Goal: Check status: Verify the current state of an ongoing process or item

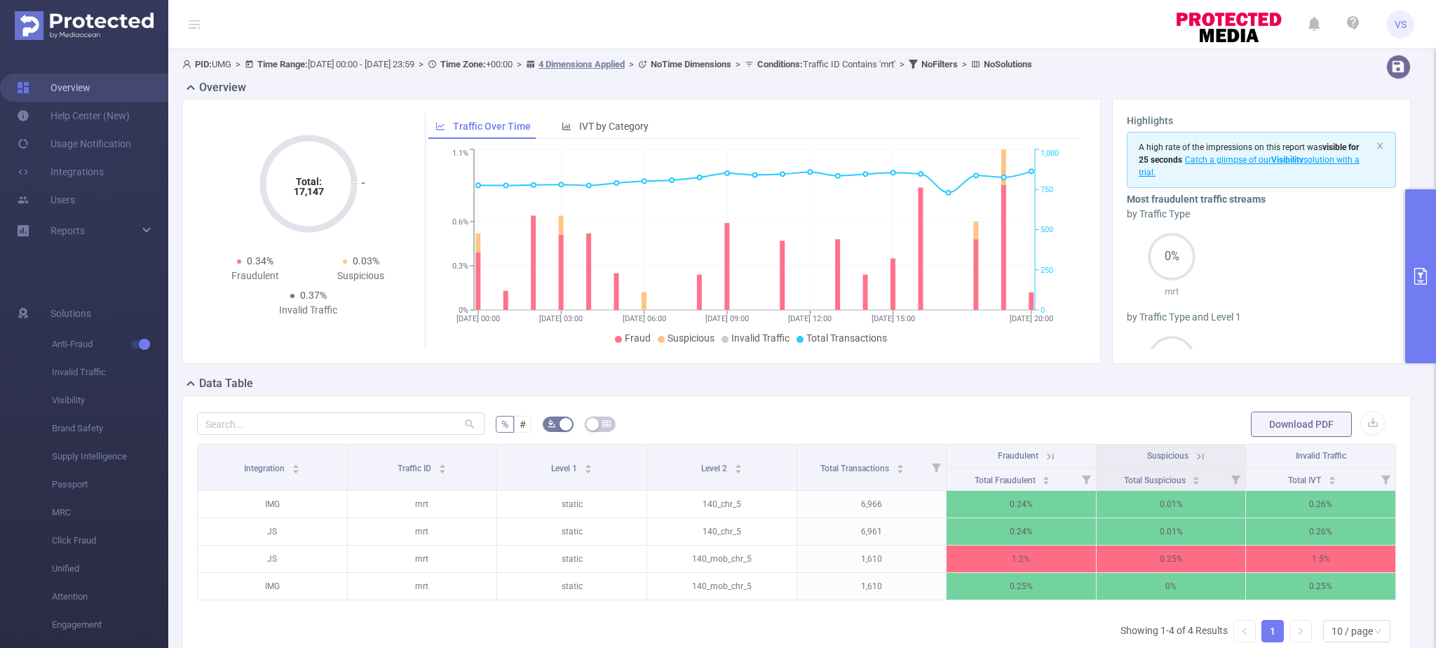
click at [90, 87] on link "Overview" at bounding box center [54, 88] width 74 height 28
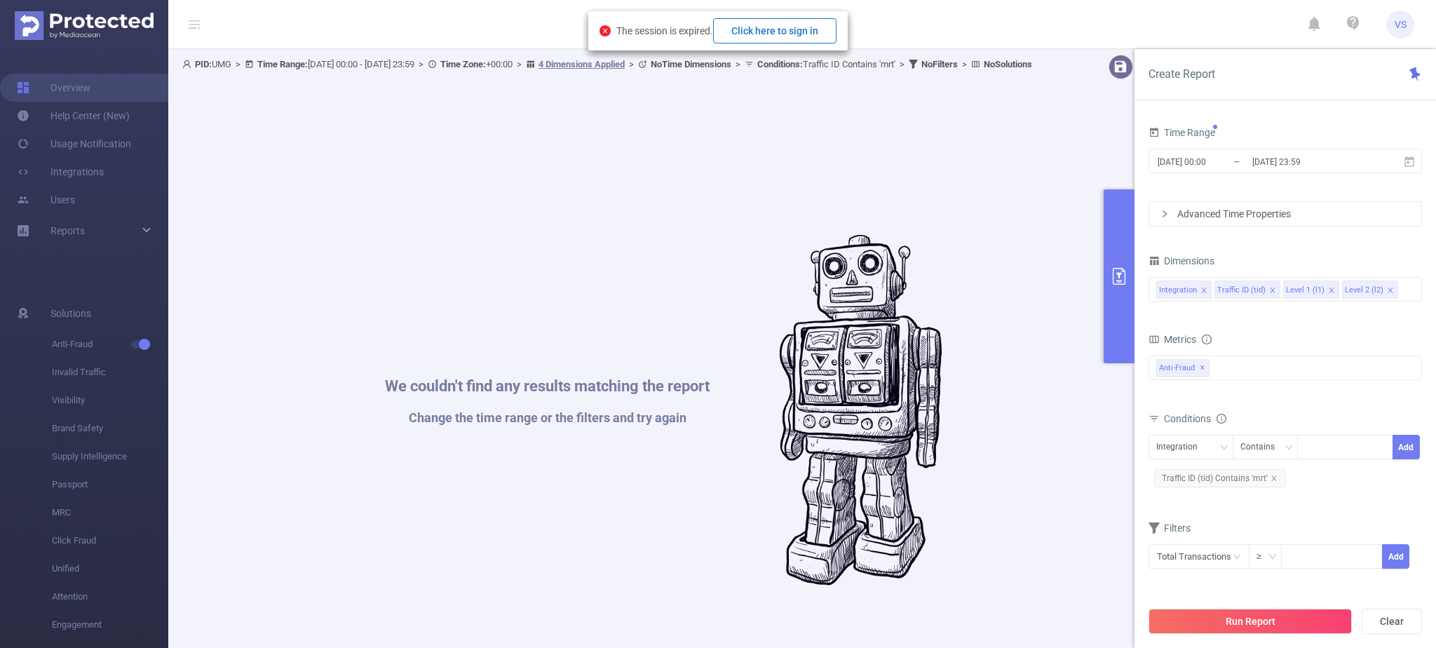
click at [778, 32] on button "Click here to sign in" at bounding box center [774, 30] width 123 height 25
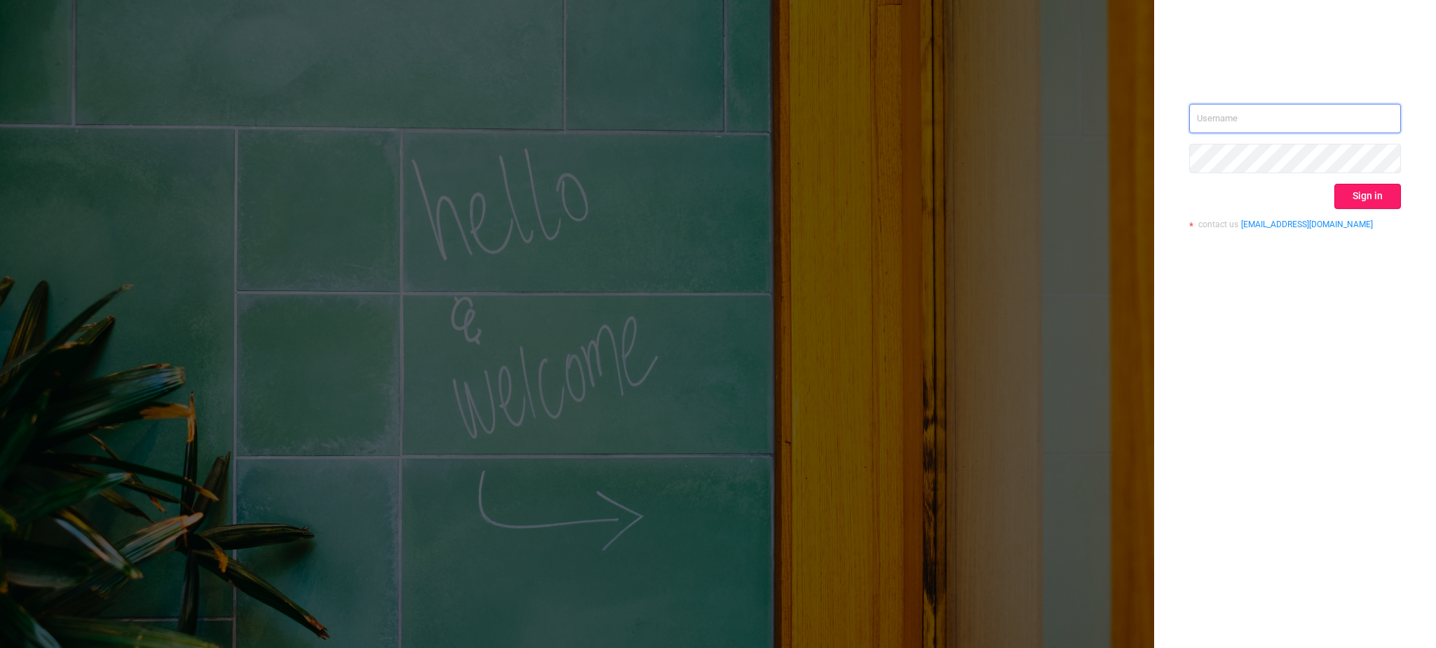
type input "[EMAIL_ADDRESS][DOMAIN_NAME]"
click at [1360, 196] on button "Sign in" at bounding box center [1367, 196] width 67 height 25
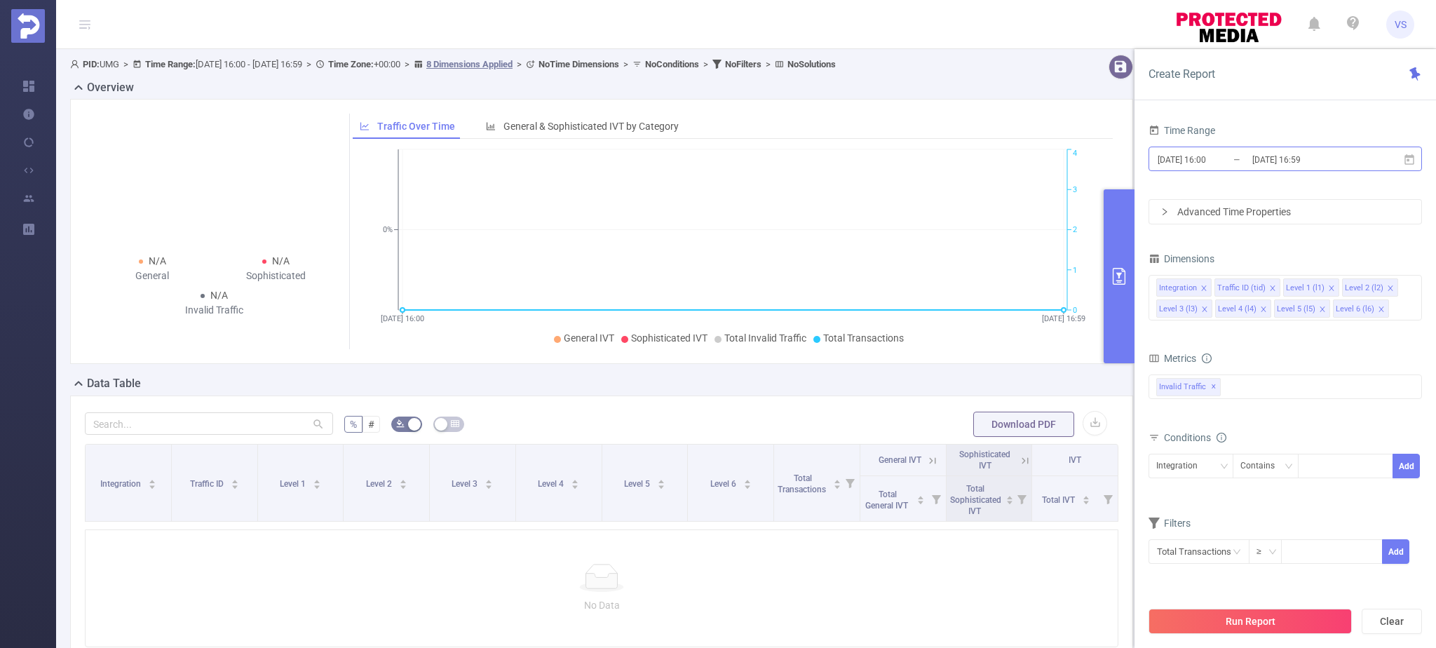
click at [1220, 160] on input "[DATE] 16:00" at bounding box center [1213, 159] width 114 height 19
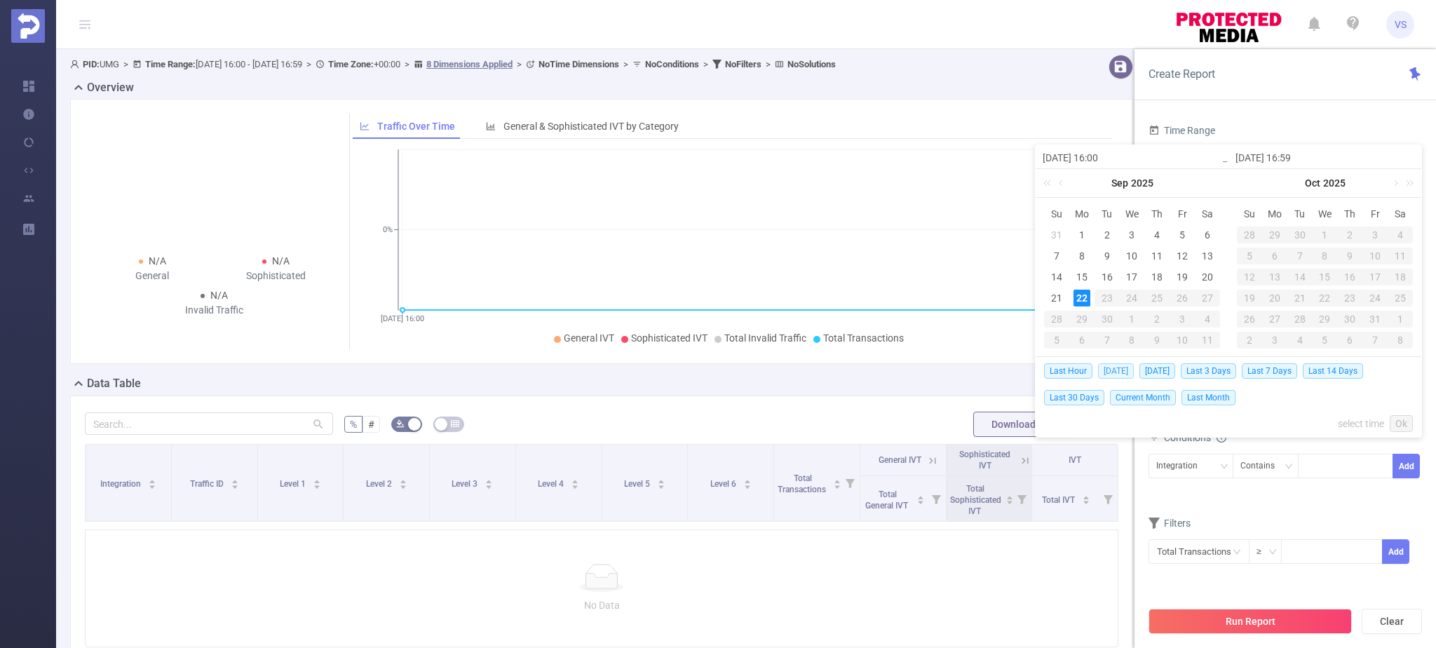
click at [1103, 372] on span "[DATE]" at bounding box center [1116, 370] width 36 height 15
type input "[DATE] 00:00"
type input "[DATE] 23:59"
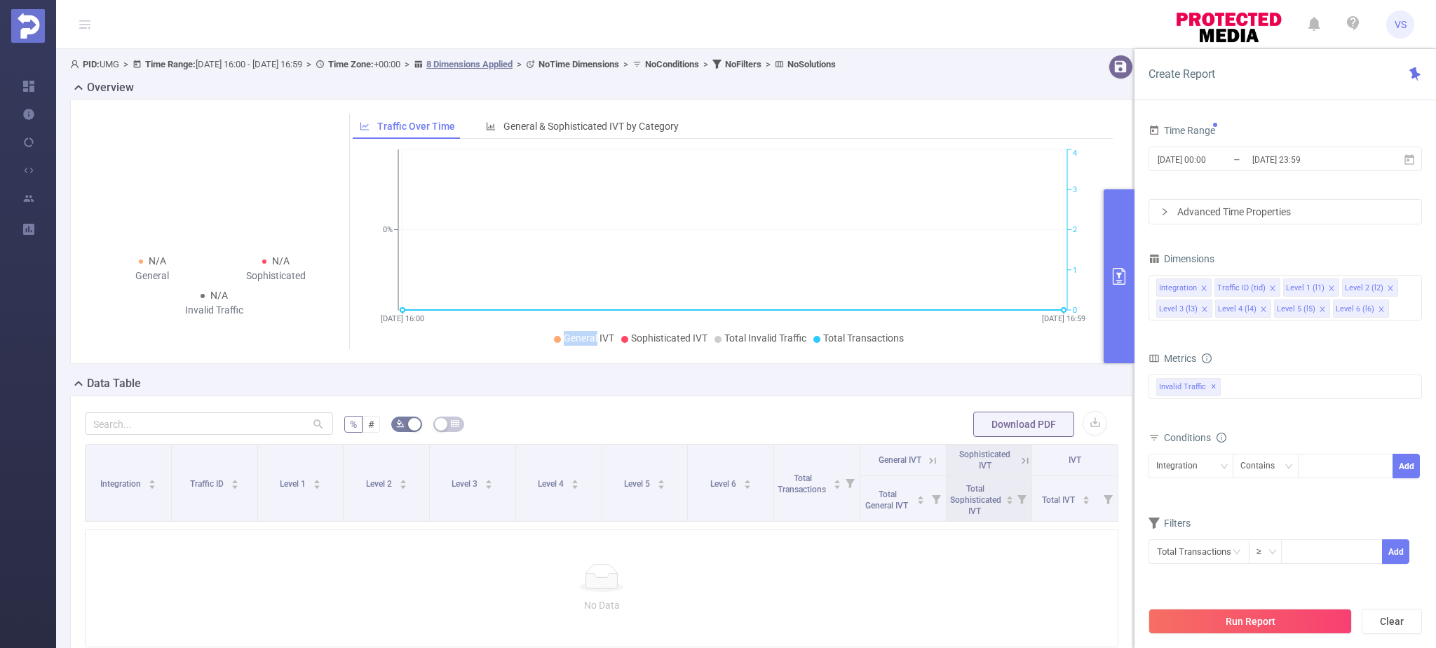
click at [1103, 372] on div "N/A General N/A Sophisticated N/A Invalid Traffic Traffic Over Time General & S…" at bounding box center [601, 237] width 1074 height 276
click at [1182, 629] on button "Run Report" at bounding box center [1249, 620] width 203 height 25
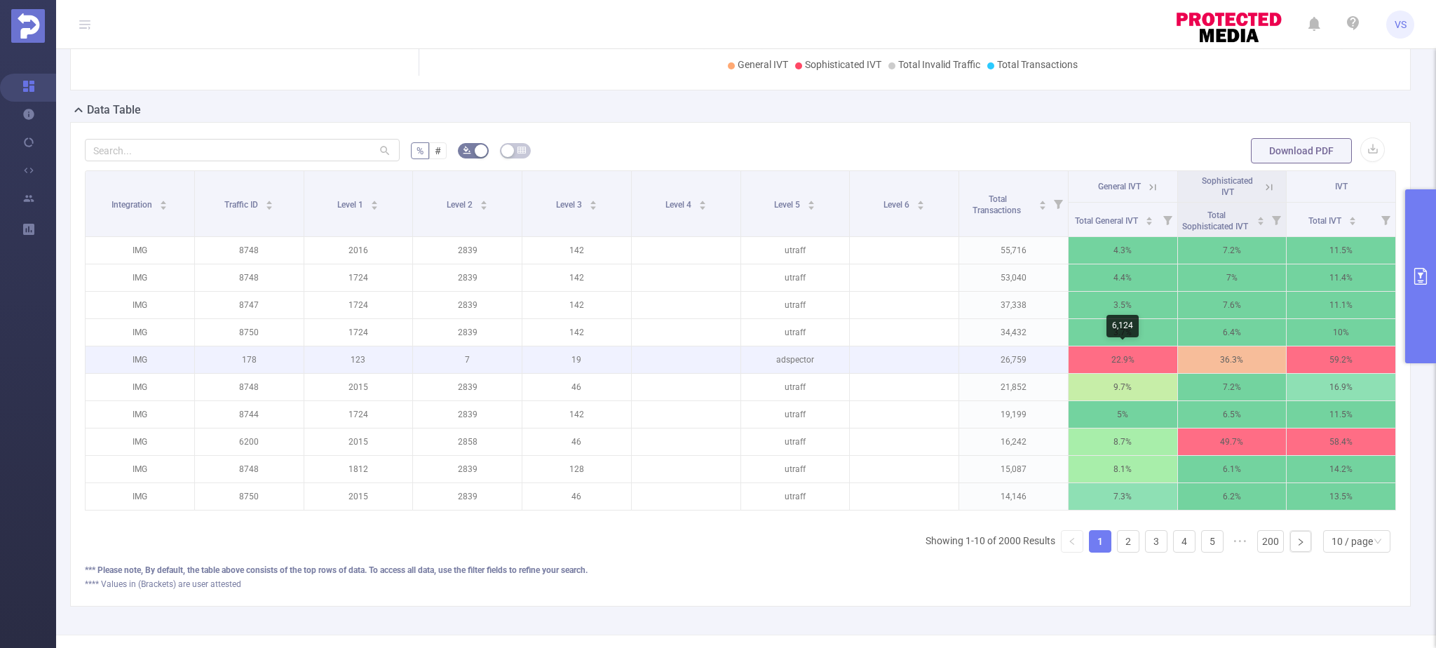
scroll to position [0, 3]
